Goal: Transaction & Acquisition: Purchase product/service

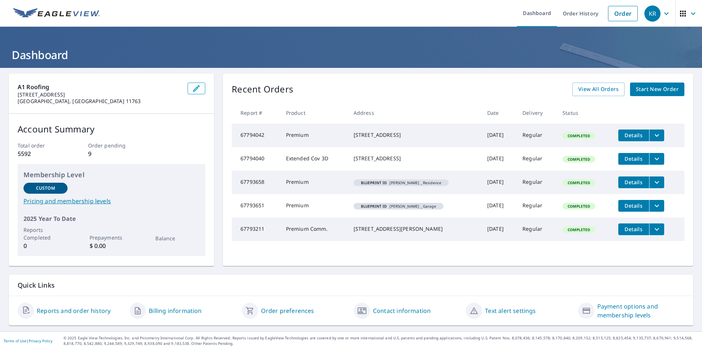
click at [644, 91] on span "Start New Order" at bounding box center [656, 89] width 43 height 9
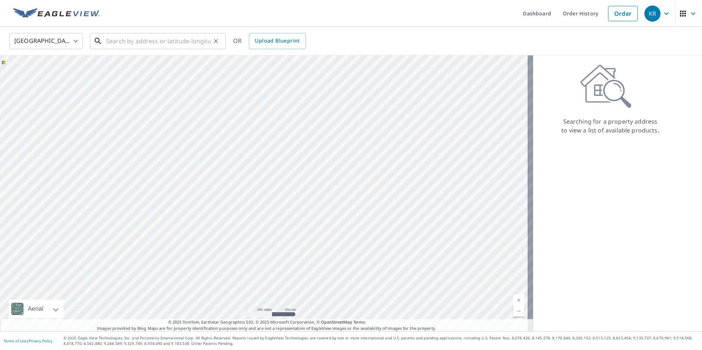
click at [163, 46] on input "text" at bounding box center [158, 41] width 105 height 21
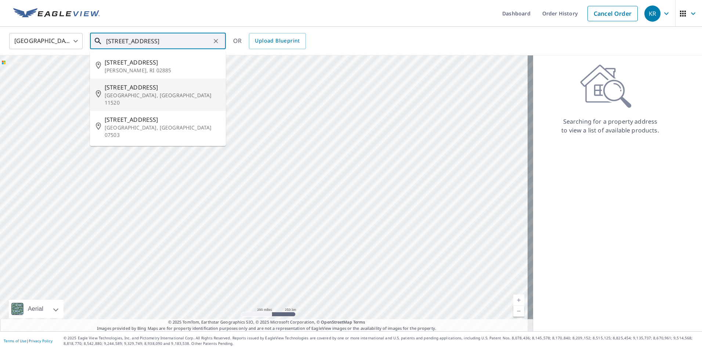
click at [118, 94] on p "[GEOGRAPHIC_DATA], [GEOGRAPHIC_DATA] 11520" at bounding box center [162, 99] width 115 height 15
type input "[STREET_ADDRESS]"
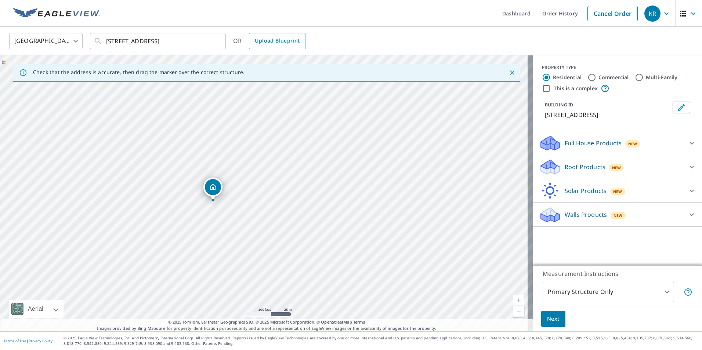
drag, startPoint x: 263, startPoint y: 185, endPoint x: 212, endPoint y: 193, distance: 51.6
drag, startPoint x: 258, startPoint y: 172, endPoint x: 258, endPoint y: 178, distance: 6.6
click at [587, 76] on input "Commercial" at bounding box center [591, 77] width 9 height 9
radio input "true"
type input "4"
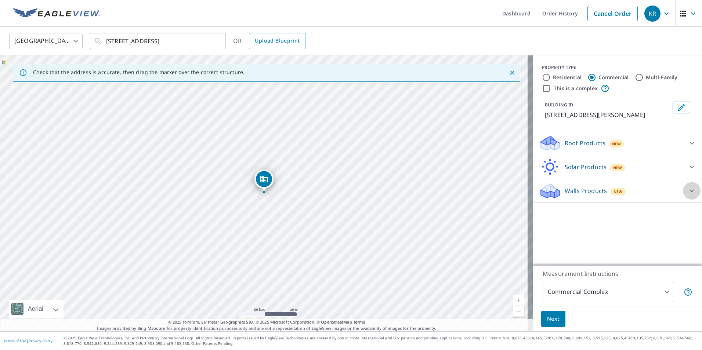
click at [687, 190] on icon at bounding box center [691, 190] width 9 height 9
click at [687, 189] on icon at bounding box center [691, 190] width 9 height 9
click at [542, 75] on input "Residential" at bounding box center [546, 77] width 9 height 9
radio input "true"
type input "1"
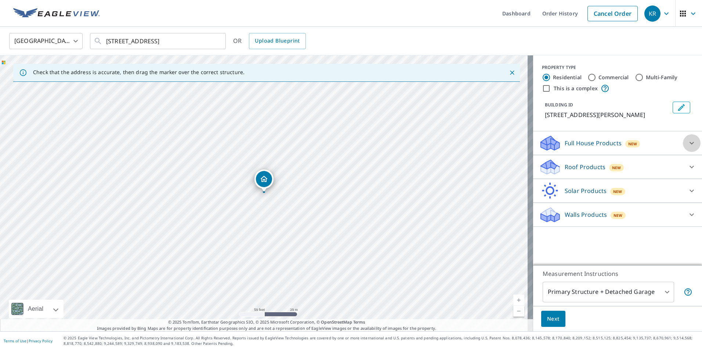
click at [687, 141] on icon at bounding box center [691, 143] width 9 height 9
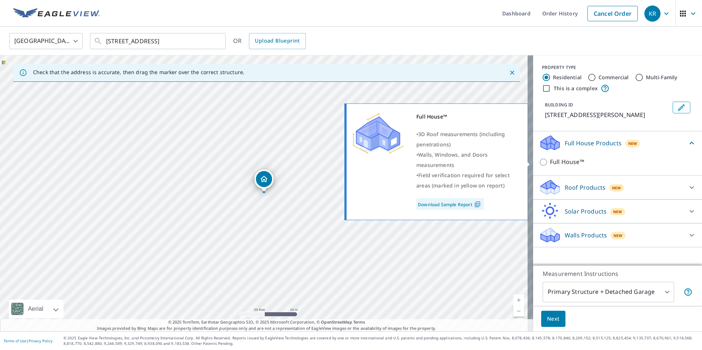
click at [539, 160] on input "Full House™" at bounding box center [544, 162] width 11 height 9
checkbox input "true"
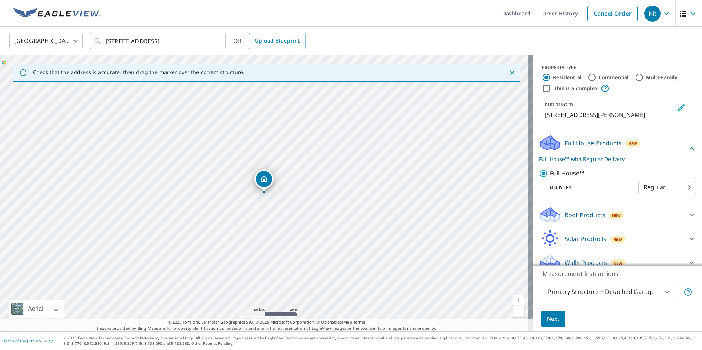
click at [657, 190] on body "KR KR Dashboard Order History Cancel Order KR [GEOGRAPHIC_DATA] [GEOGRAPHIC_DAT…" at bounding box center [351, 175] width 702 height 350
click at [655, 191] on li "Regular" at bounding box center [656, 187] width 58 height 13
click at [552, 318] on span "Next" at bounding box center [553, 318] width 12 height 9
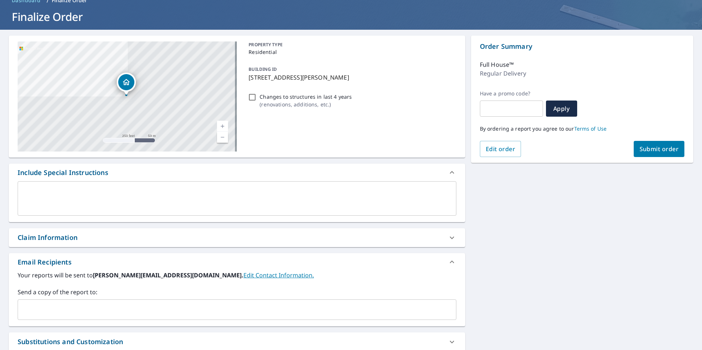
scroll to position [73, 0]
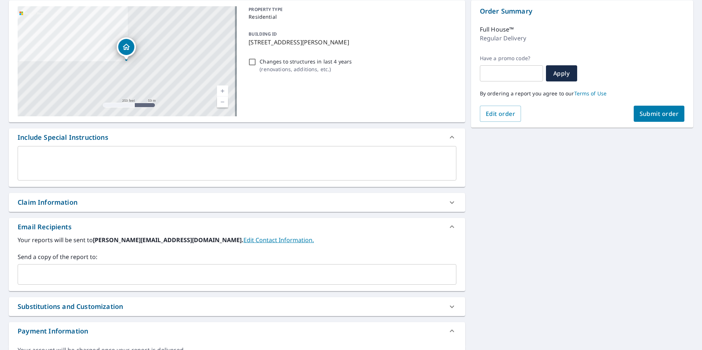
click at [143, 279] on input "text" at bounding box center [231, 274] width 421 height 14
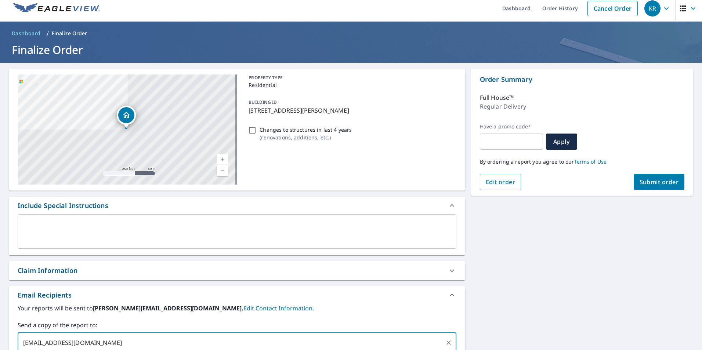
scroll to position [0, 0]
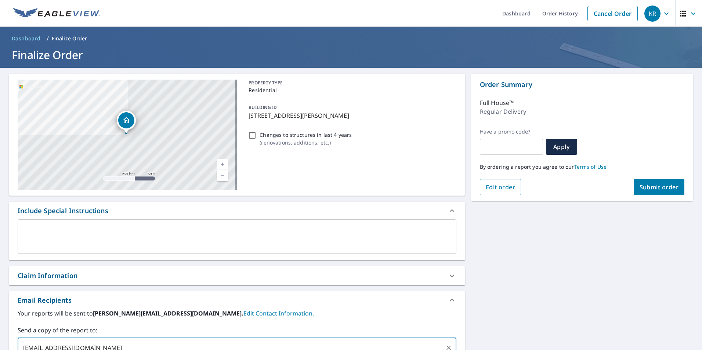
type input "[EMAIL_ADDRESS][DOMAIN_NAME]"
click at [641, 186] on span "Submit order" at bounding box center [658, 187] width 39 height 8
checkbox input "true"
